Goal: Information Seeking & Learning: Find specific fact

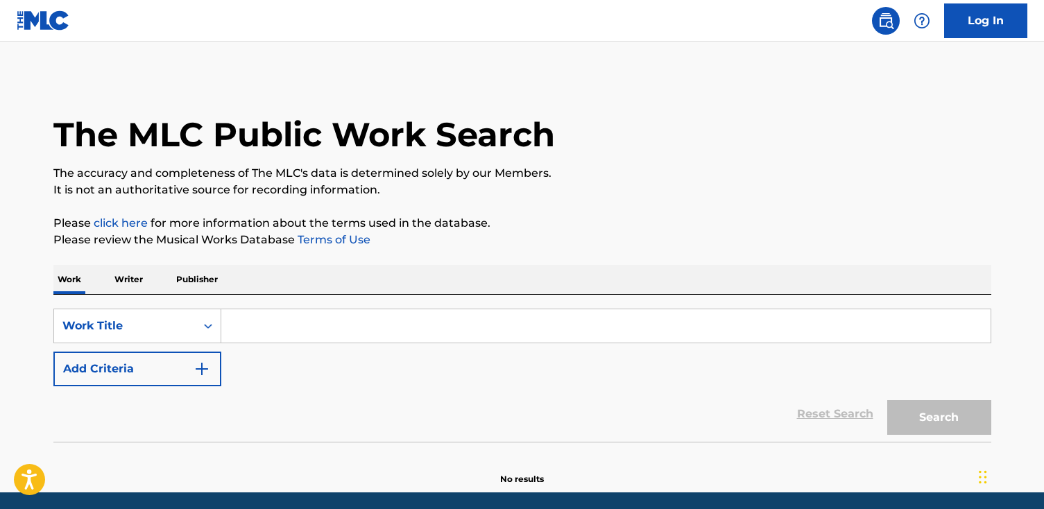
click at [377, 323] on input "Search Form" at bounding box center [606, 326] width 770 height 33
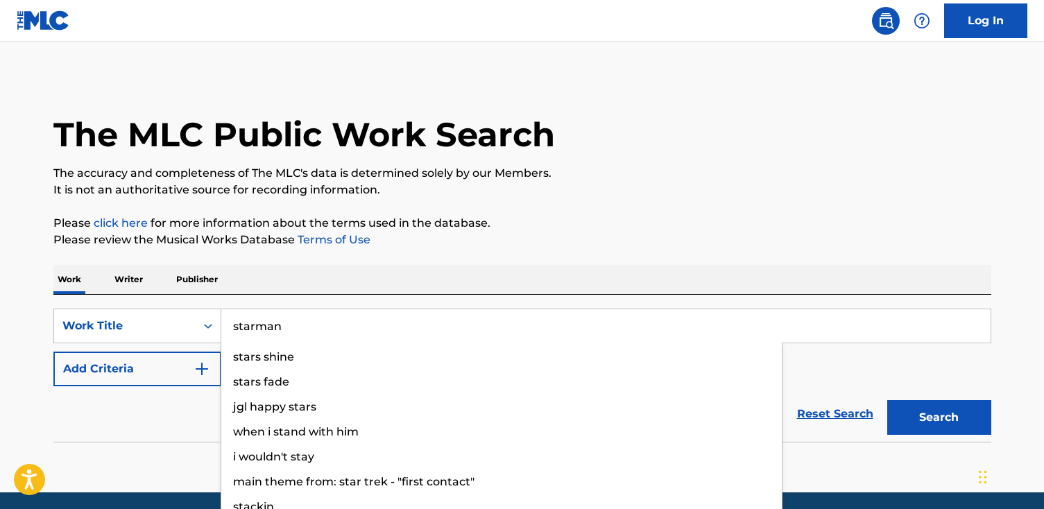
type input "starman"
click at [888, 400] on button "Search" at bounding box center [940, 417] width 104 height 35
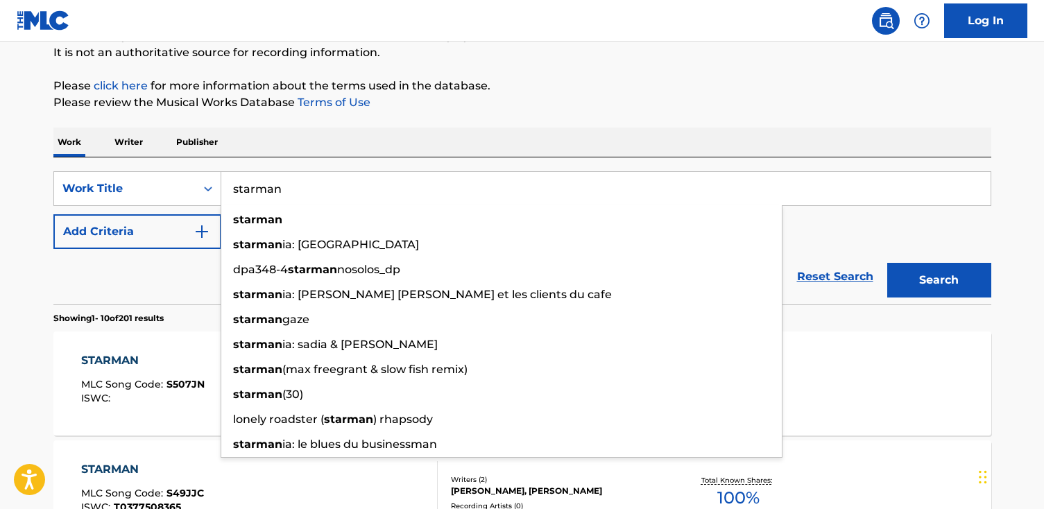
scroll to position [148, 0]
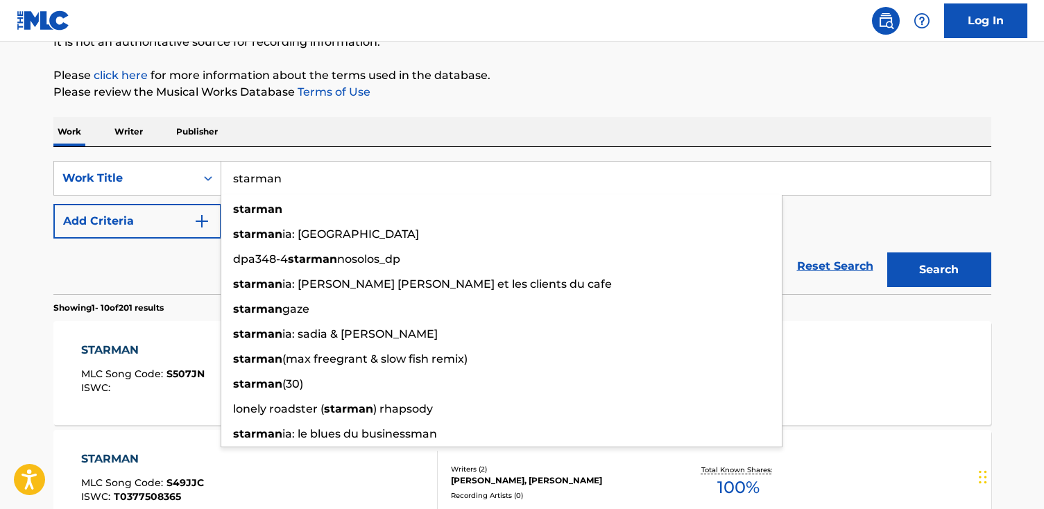
click at [888, 253] on button "Search" at bounding box center [940, 270] width 104 height 35
click at [394, 140] on div "Work Writer Publisher" at bounding box center [522, 131] width 938 height 29
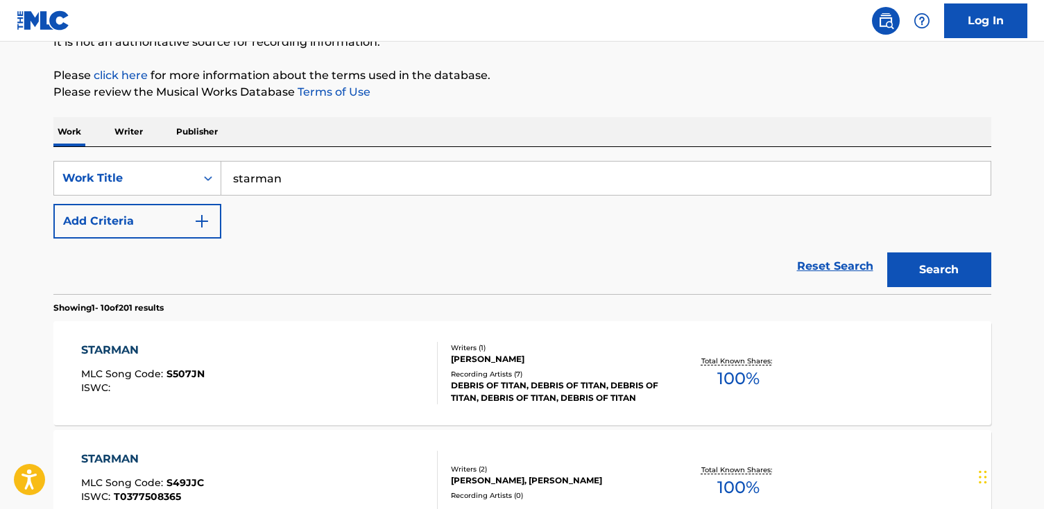
click at [167, 219] on button "Add Criteria" at bounding box center [137, 221] width 168 height 35
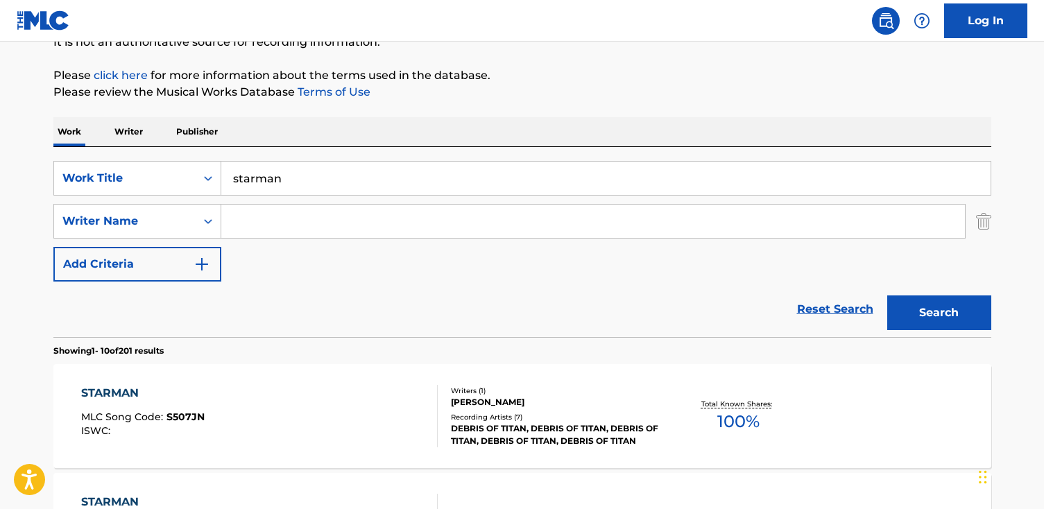
click at [329, 225] on input "Search Form" at bounding box center [593, 221] width 744 height 33
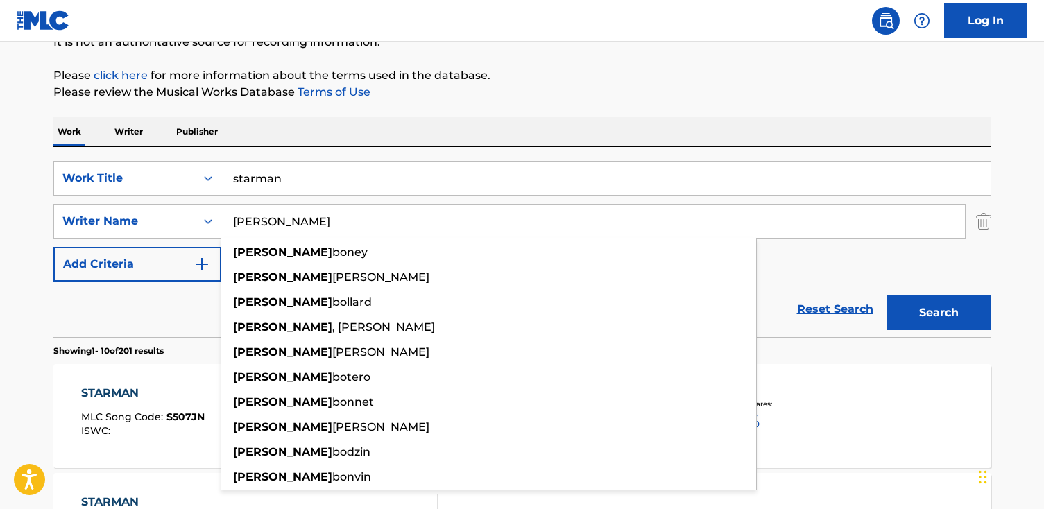
type input "[PERSON_NAME]"
click at [888, 296] on button "Search" at bounding box center [940, 313] width 104 height 35
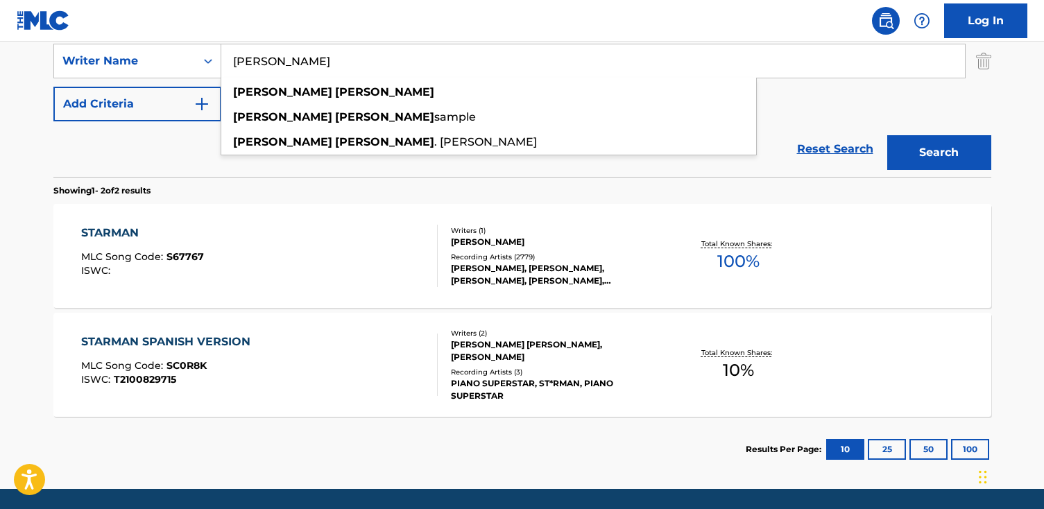
scroll to position [310, 0]
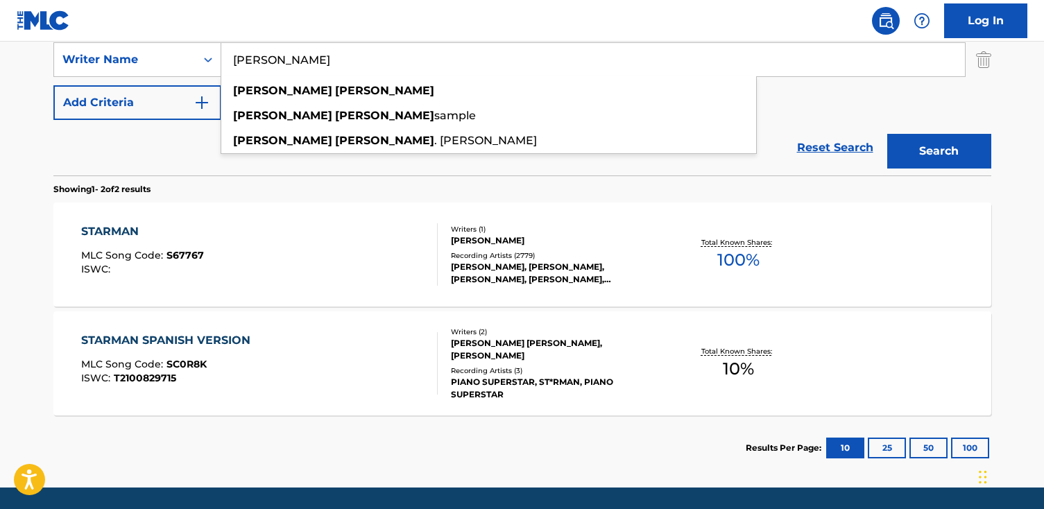
click at [325, 233] on div "STARMAN MLC Song Code : S67767 ISWC :" at bounding box center [259, 254] width 357 height 62
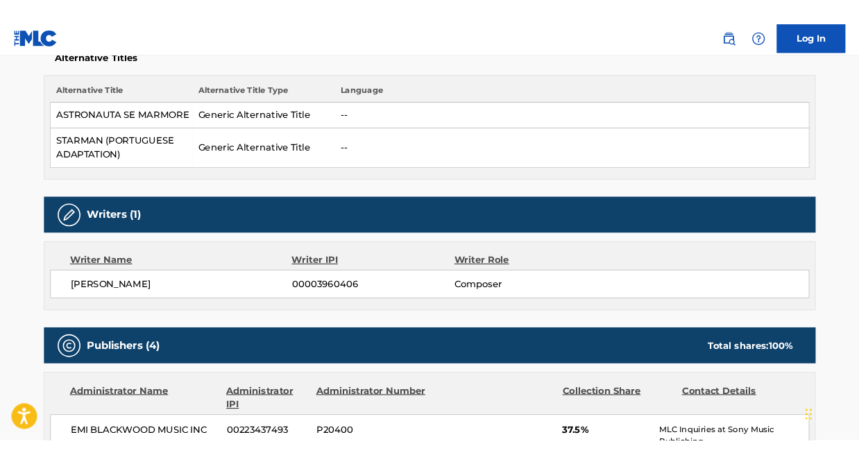
scroll to position [385, 0]
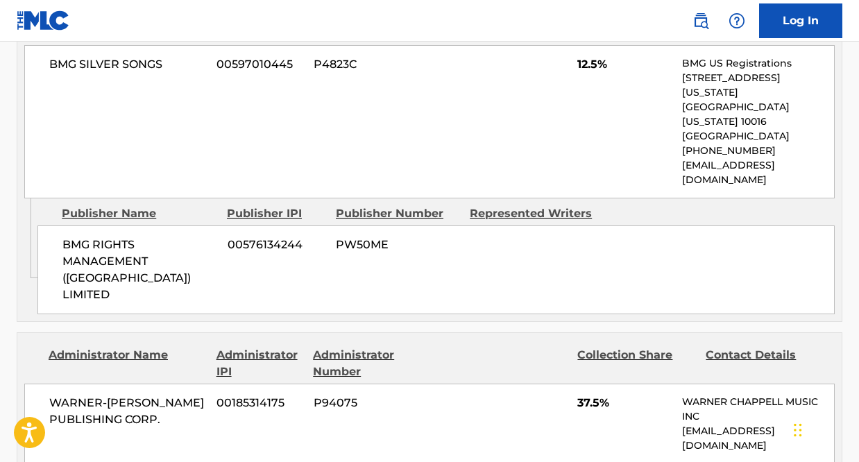
scroll to position [1357, 0]
